Goal: Task Accomplishment & Management: Use online tool/utility

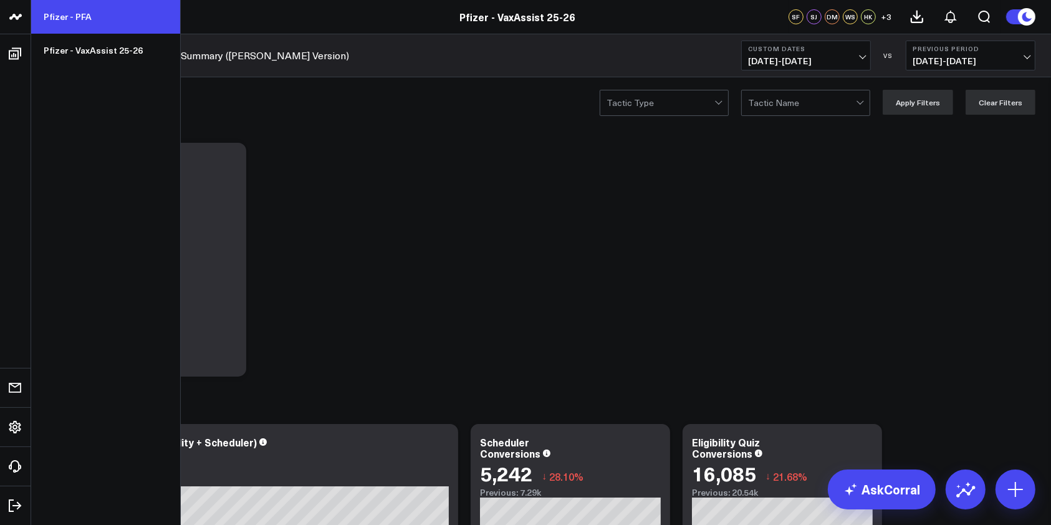
click at [62, 16] on link "Pfizer - PFA" at bounding box center [105, 17] width 149 height 34
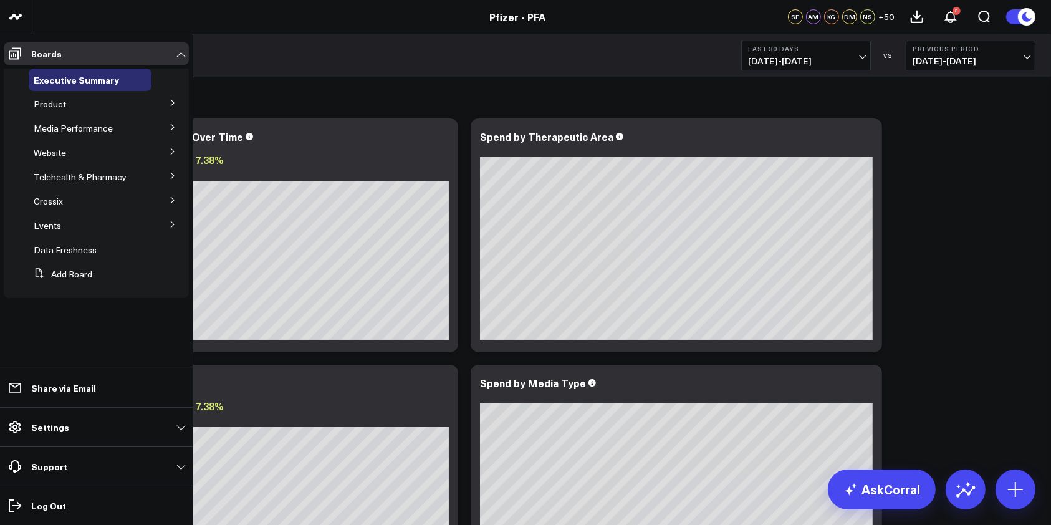
click at [176, 128] on icon at bounding box center [172, 126] width 7 height 7
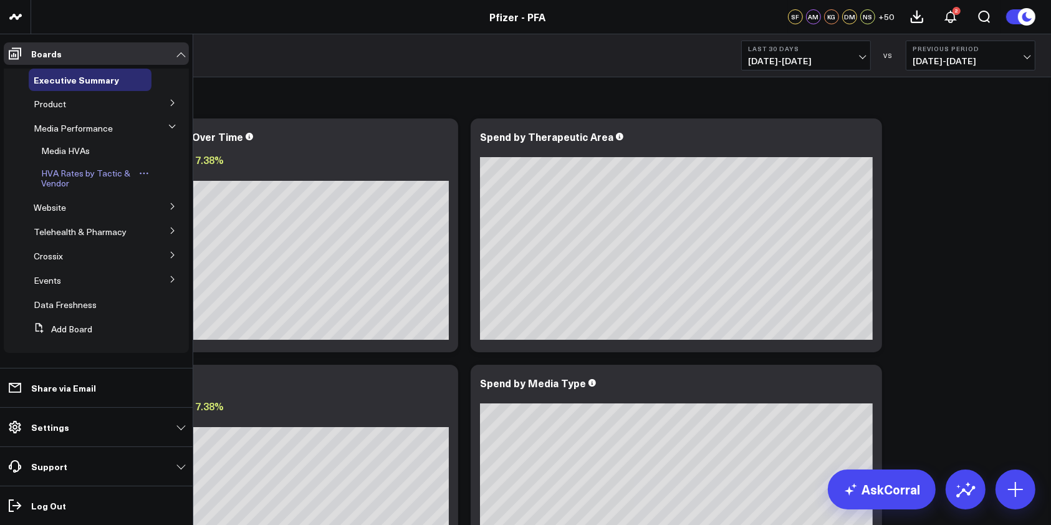
click at [85, 169] on span "HVA Rates by Tactic & Vendor" at bounding box center [85, 178] width 89 height 22
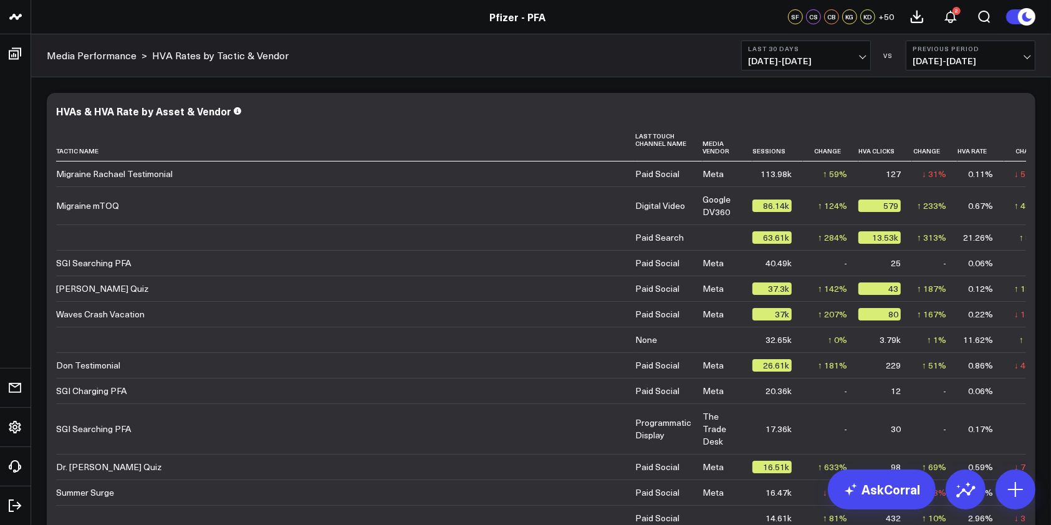
click at [855, 62] on span "[DATE] - [DATE]" at bounding box center [806, 61] width 116 height 10
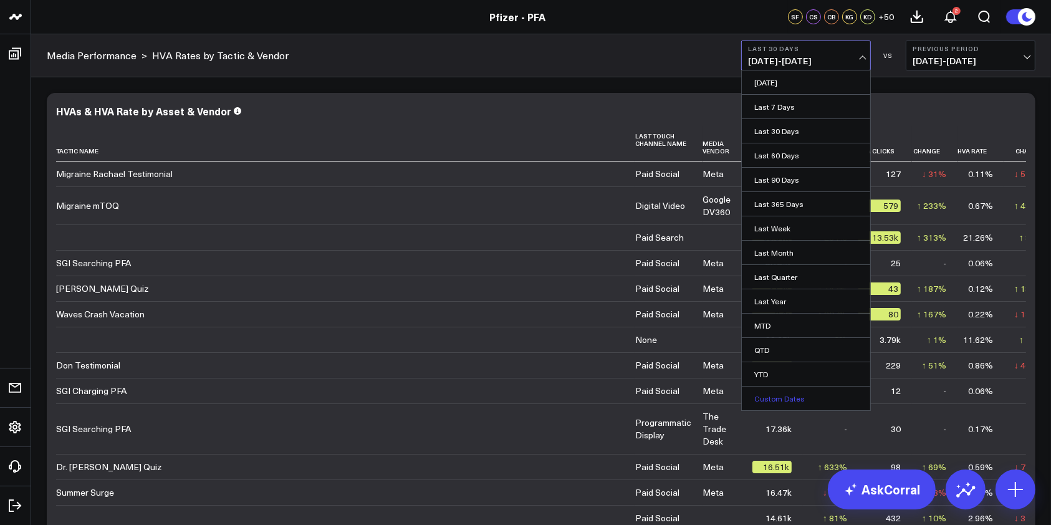
click at [775, 392] on link "Custom Dates" at bounding box center [805, 398] width 128 height 24
select select "8"
select select "2025"
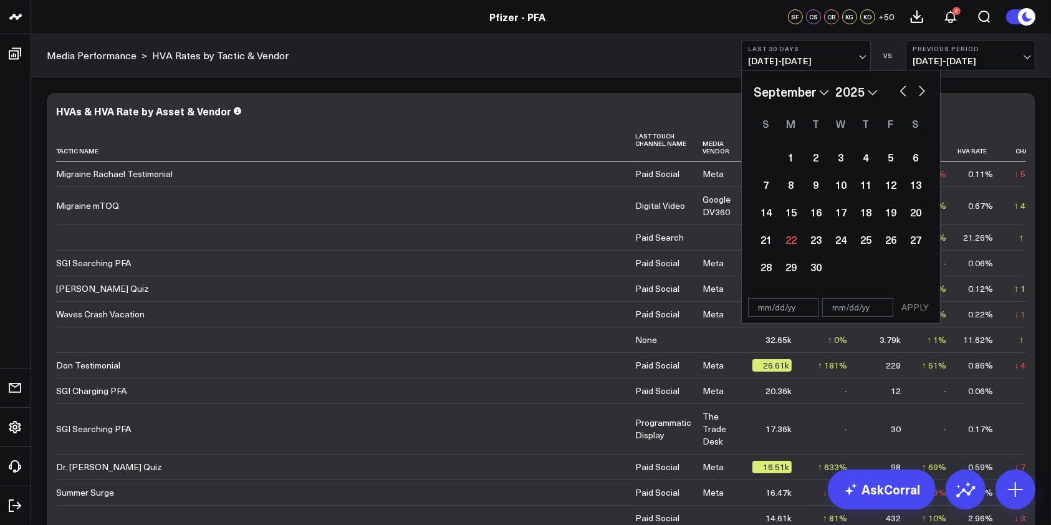
click at [901, 88] on button "button" at bounding box center [903, 89] width 12 height 15
select select "7"
select select "2025"
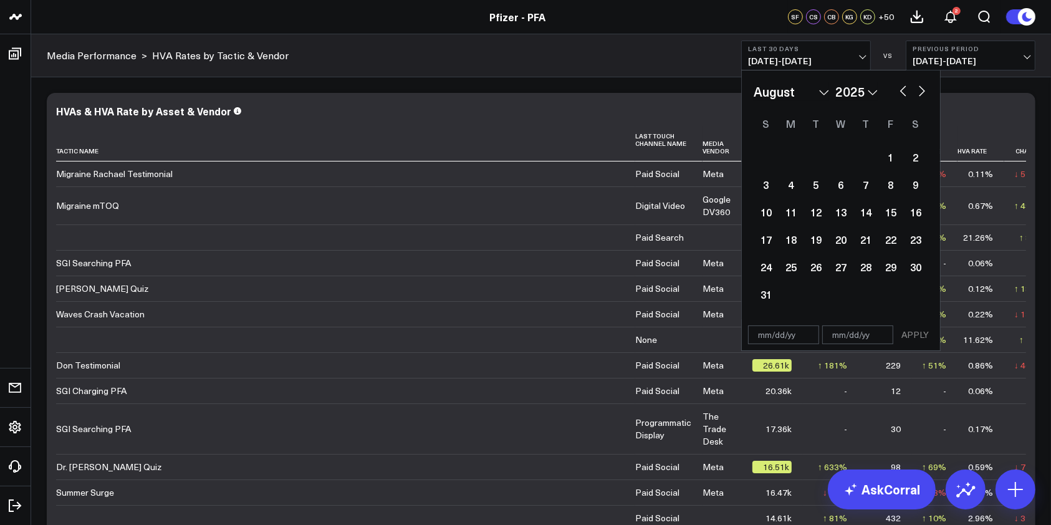
click at [901, 88] on button "button" at bounding box center [903, 89] width 12 height 15
select select "6"
select select "2025"
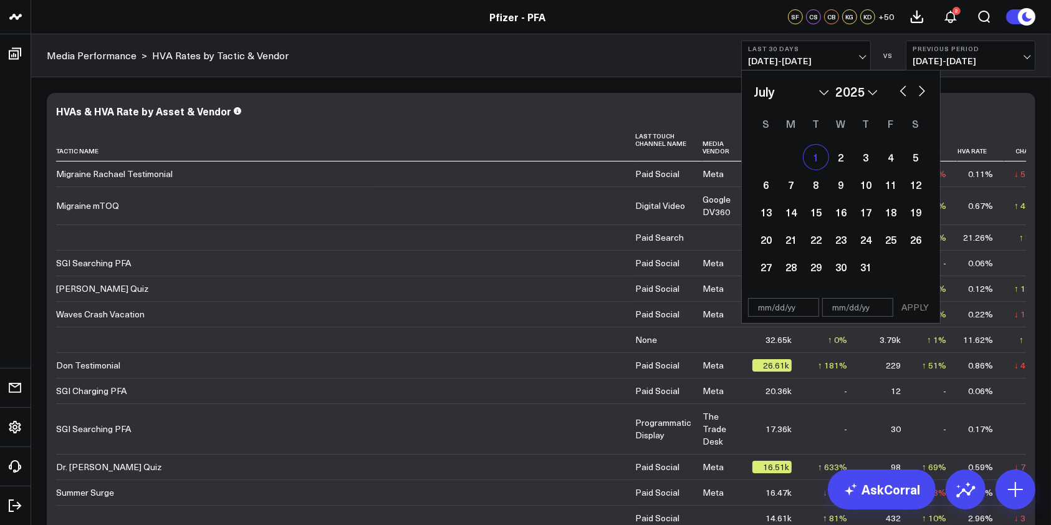
click at [814, 158] on div "1" at bounding box center [815, 157] width 25 height 25
type input "[DATE]"
select select "6"
select select "2025"
click at [925, 88] on button "button" at bounding box center [921, 89] width 12 height 15
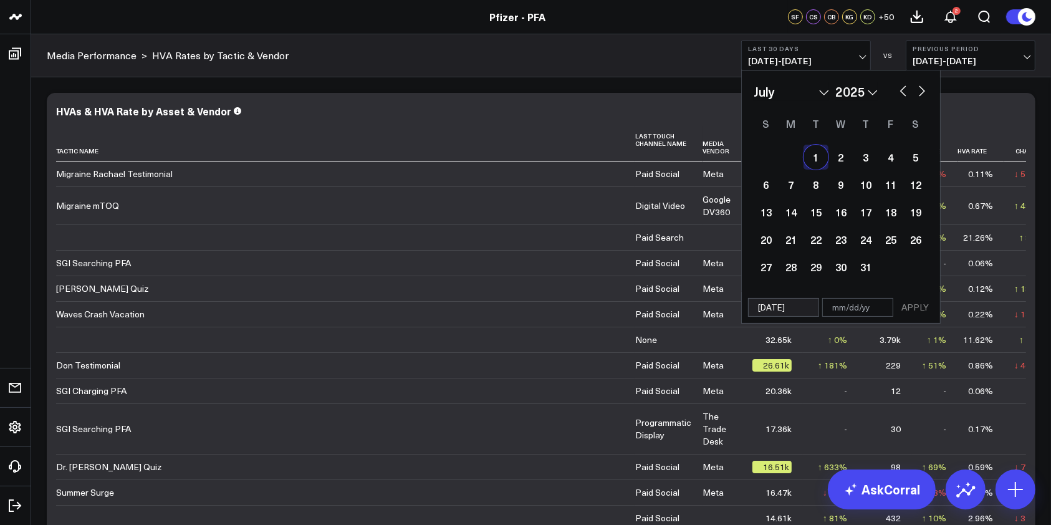
select select "7"
select select "2025"
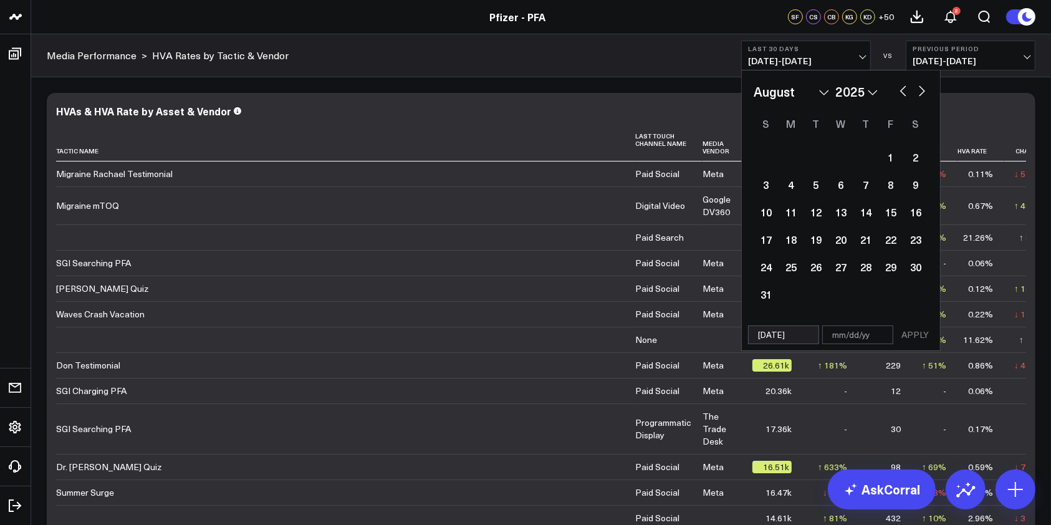
click at [921, 88] on button "button" at bounding box center [921, 89] width 12 height 15
select select "8"
select select "2025"
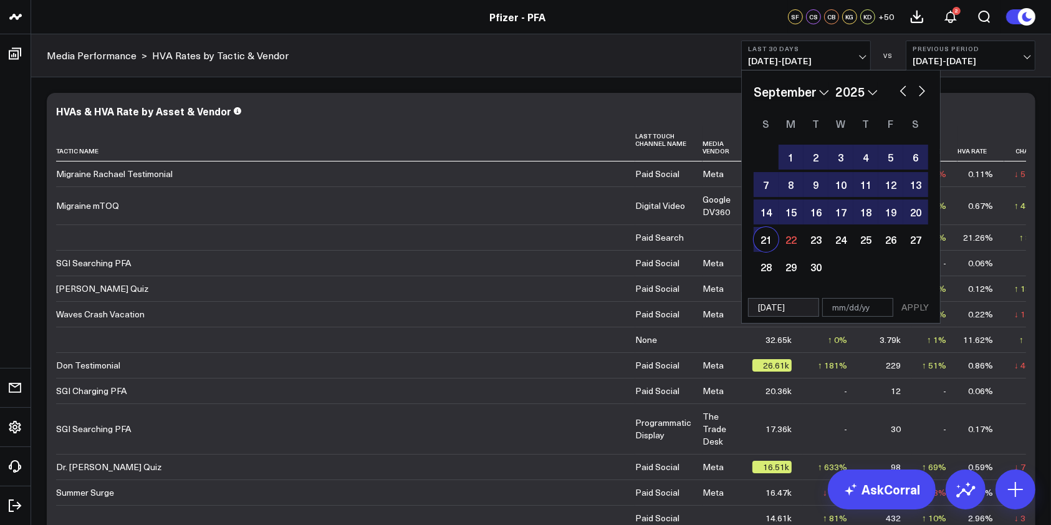
click at [765, 240] on div "21" at bounding box center [765, 239] width 25 height 25
type input "[DATE]"
select select "8"
select select "2025"
click at [902, 311] on button "APPLY" at bounding box center [914, 307] width 37 height 19
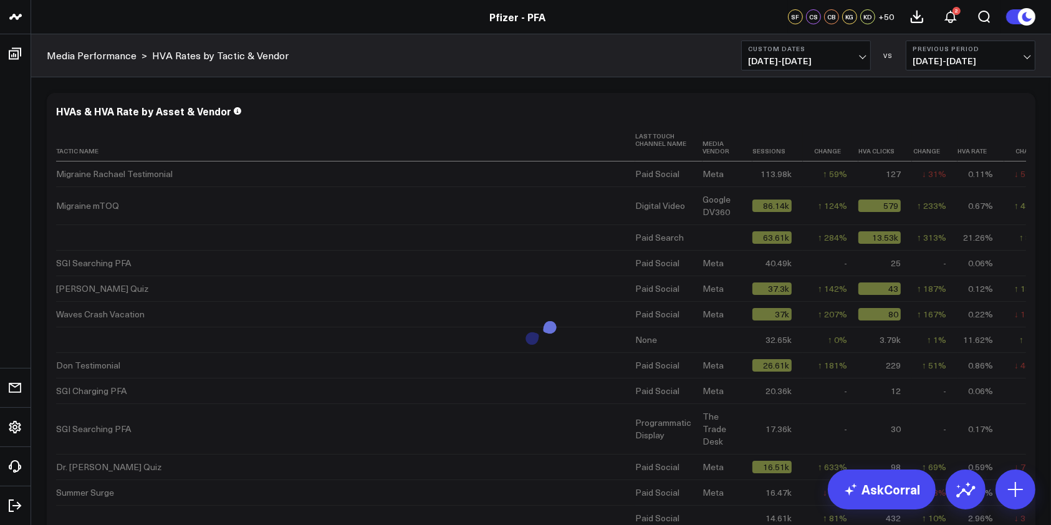
click at [861, 56] on span "[DATE] - [DATE]" at bounding box center [806, 61] width 116 height 10
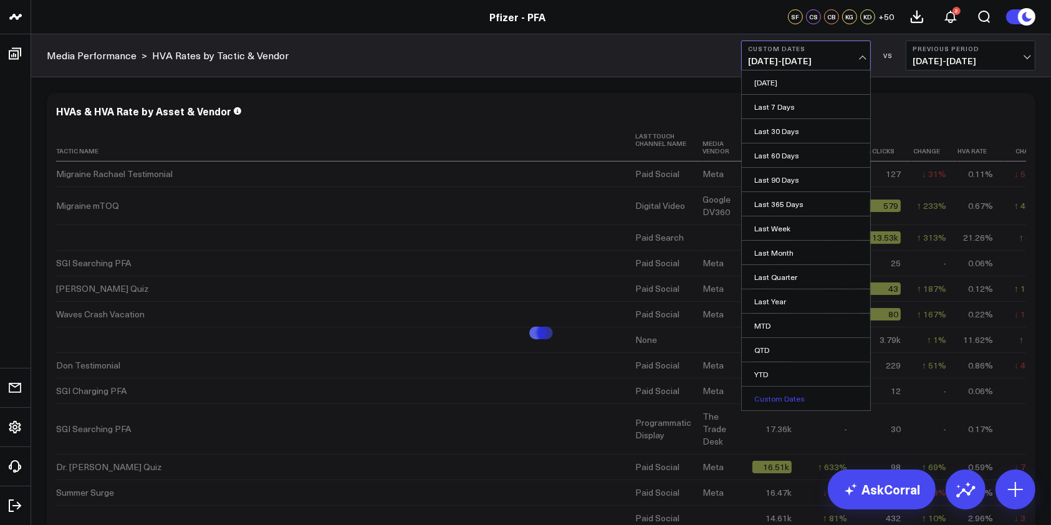
drag, startPoint x: 766, startPoint y: 398, endPoint x: 761, endPoint y: 378, distance: 19.9
click at [765, 397] on link "Custom Dates" at bounding box center [805, 398] width 128 height 24
select select "8"
select select "2025"
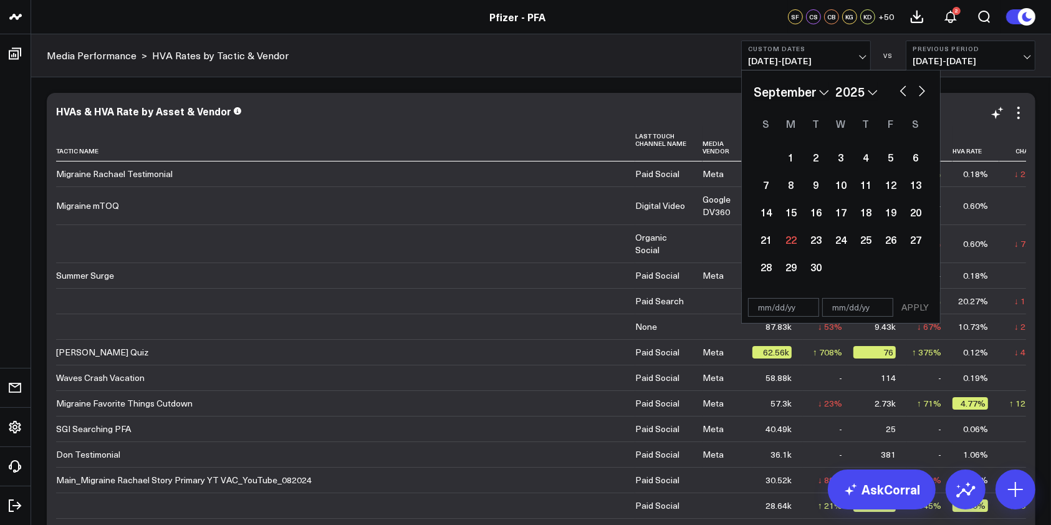
click at [902, 89] on button "button" at bounding box center [903, 89] width 12 height 15
select select "7"
select select "2025"
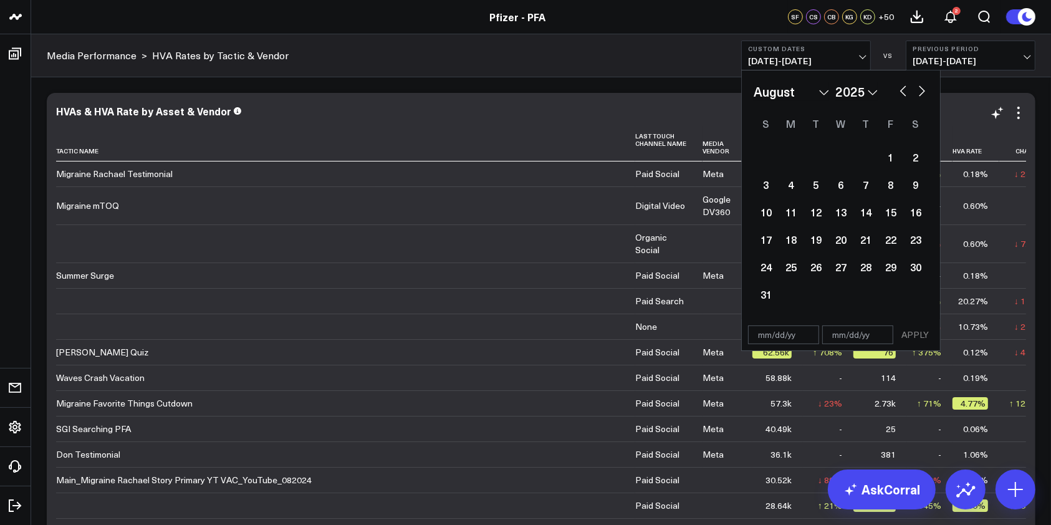
click at [901, 89] on button "button" at bounding box center [903, 89] width 12 height 15
select select "6"
select select "2025"
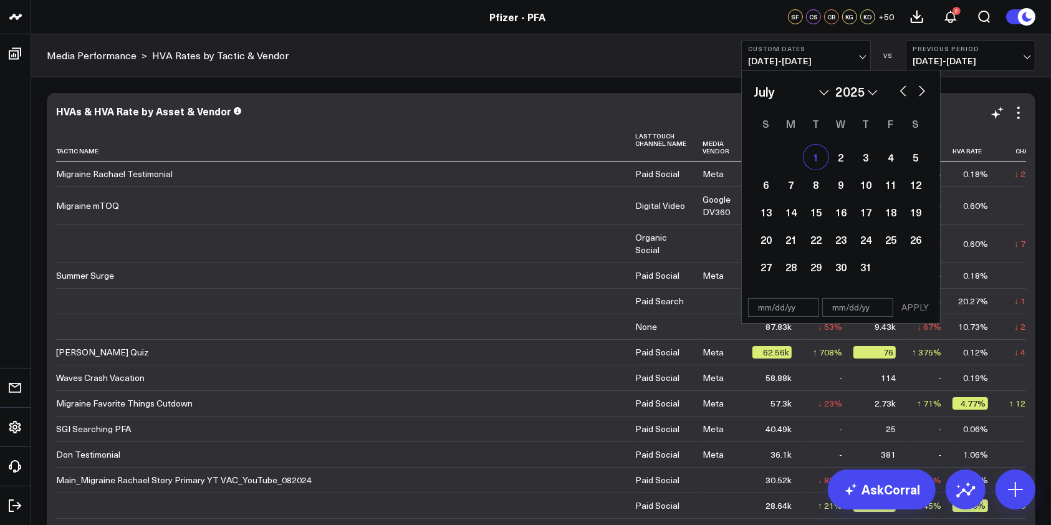
click at [806, 152] on div "1" at bounding box center [815, 157] width 25 height 25
type input "[DATE]"
select select "6"
select select "2025"
click at [917, 92] on button "button" at bounding box center [921, 89] width 12 height 15
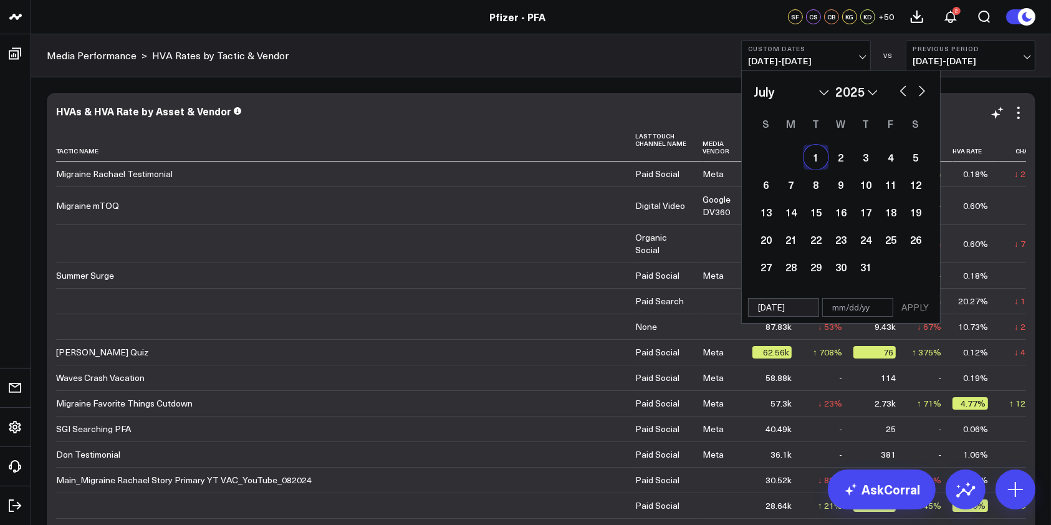
select select "7"
select select "2025"
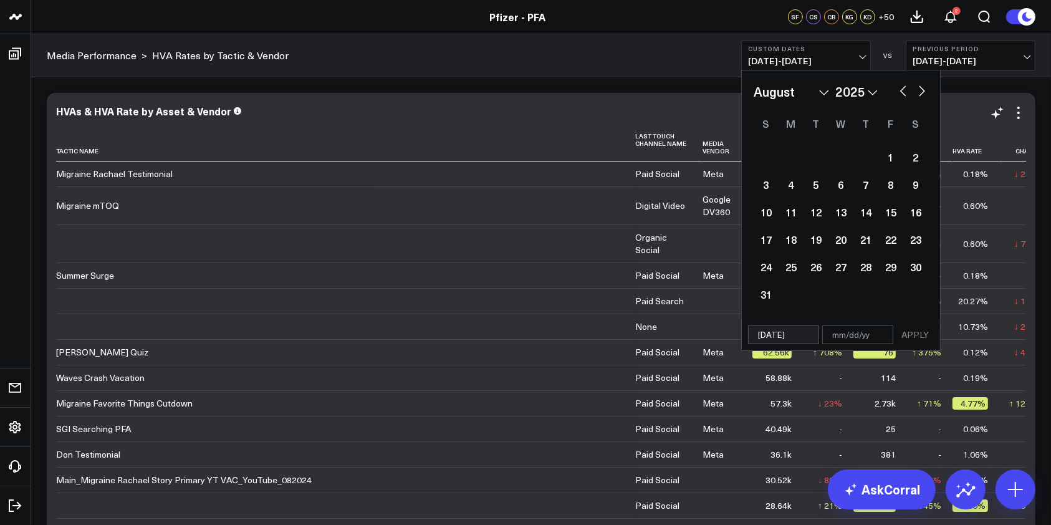
click at [920, 92] on button "button" at bounding box center [921, 89] width 12 height 15
select select "8"
select select "2025"
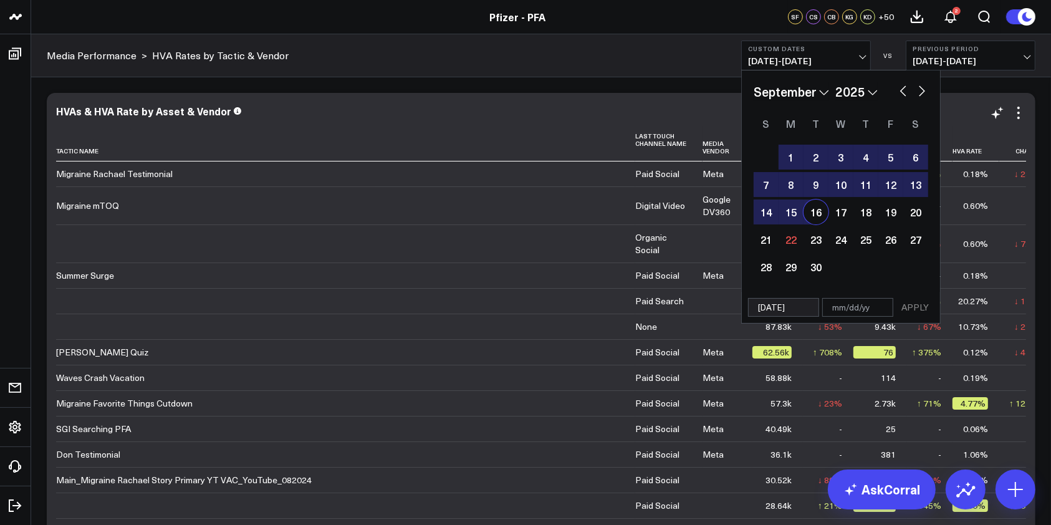
click at [811, 210] on div "16" at bounding box center [815, 211] width 25 height 25
type input "[DATE]"
select select "8"
select select "2025"
click at [914, 307] on button "APPLY" at bounding box center [914, 307] width 37 height 19
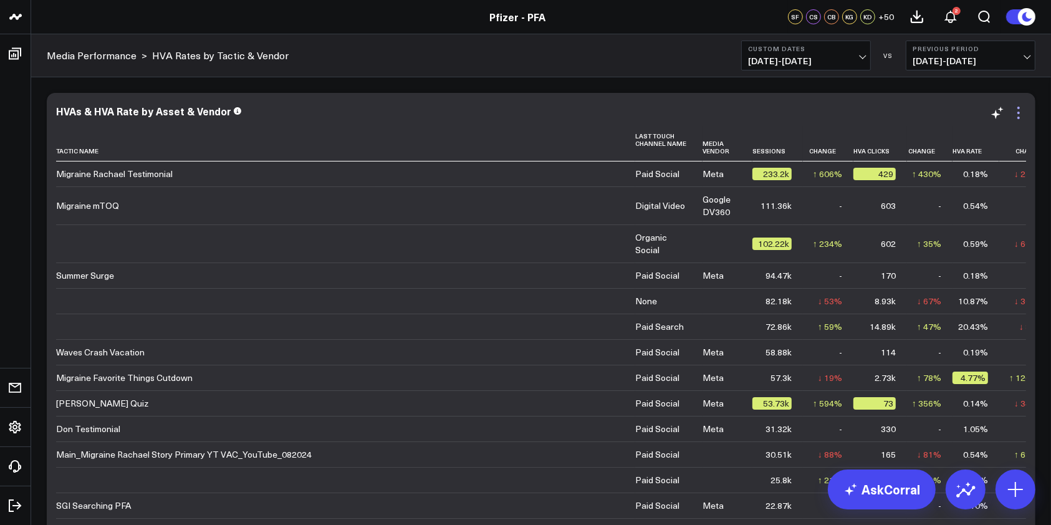
click at [1021, 117] on icon at bounding box center [1018, 112] width 15 height 15
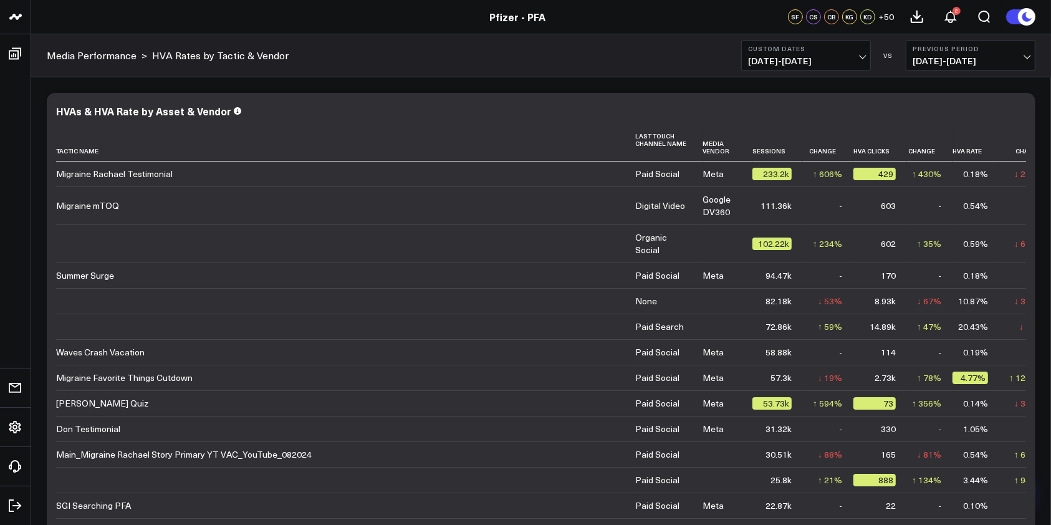
click at [0, 0] on link "Export" at bounding box center [0, 0] width 0 height 0
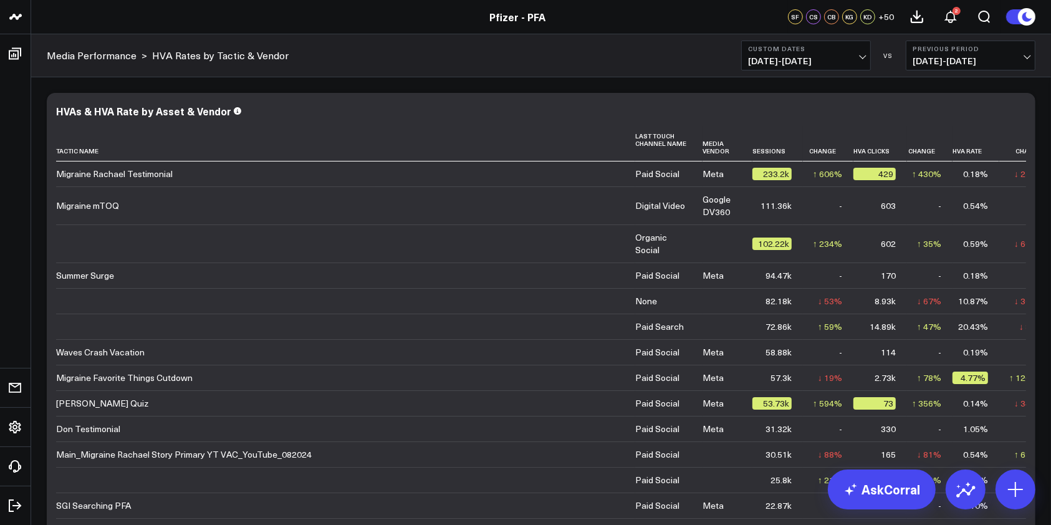
click at [999, 67] on button "Previous Period [DATE] - [DATE]" at bounding box center [970, 56] width 130 height 30
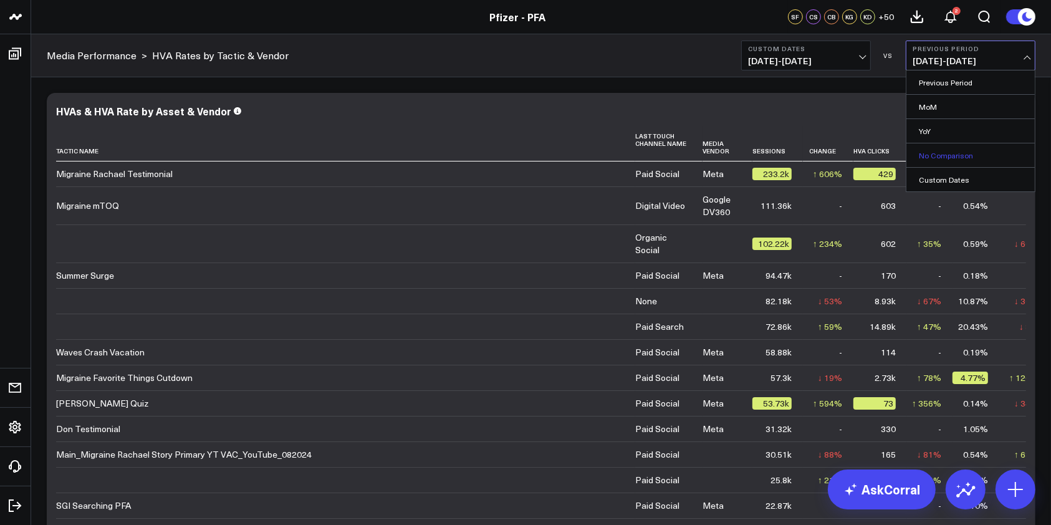
click at [942, 151] on link "No Comparison" at bounding box center [970, 155] width 128 height 24
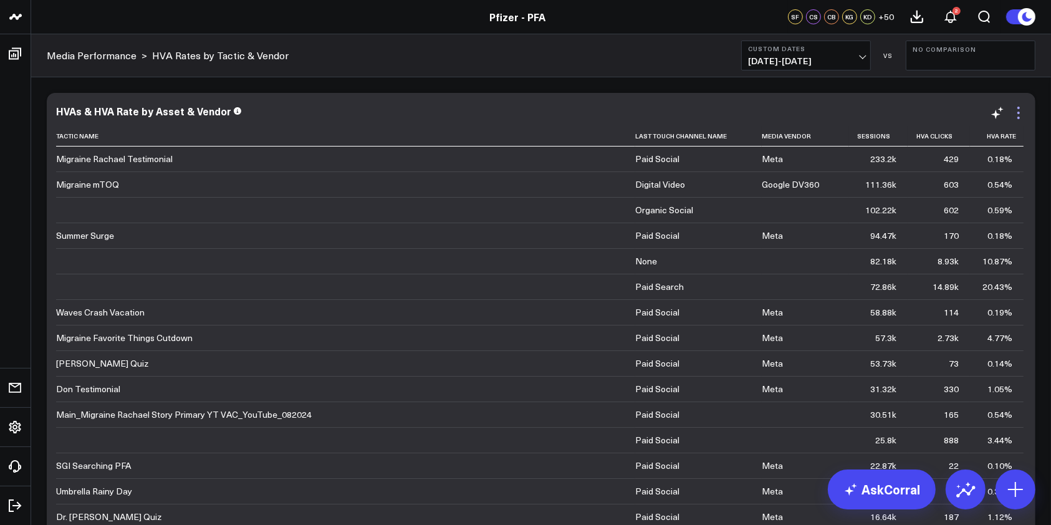
click at [1020, 117] on icon at bounding box center [1018, 112] width 15 height 15
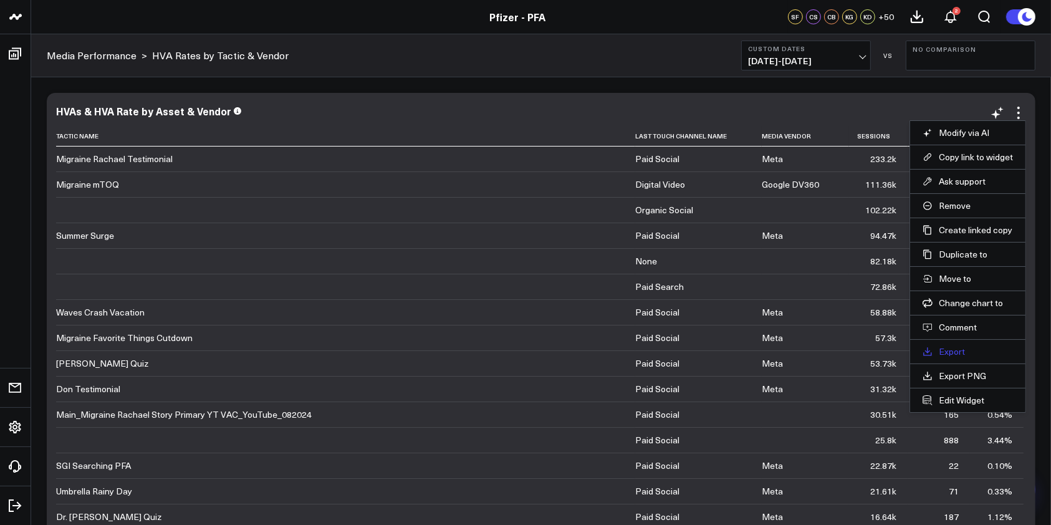
click at [946, 348] on link "Export" at bounding box center [967, 351] width 90 height 11
